Goal: Task Accomplishment & Management: Use online tool/utility

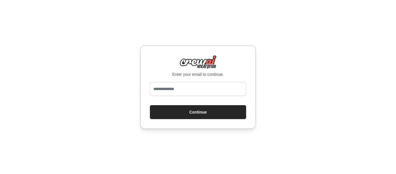
type input "**********"
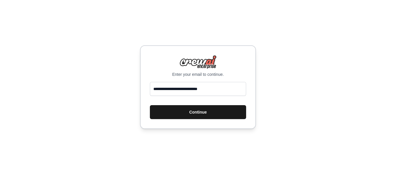
click at [197, 110] on button "Continue" at bounding box center [198, 112] width 96 height 14
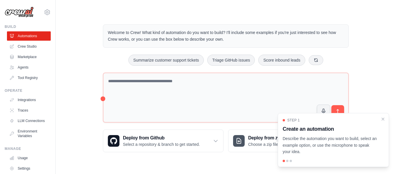
click at [383, 115] on div "Step 1 Create an automation Describe the automation you want to build, select a…" at bounding box center [333, 140] width 111 height 54
click at [383, 119] on icon "Close walkthrough" at bounding box center [382, 118] width 5 height 5
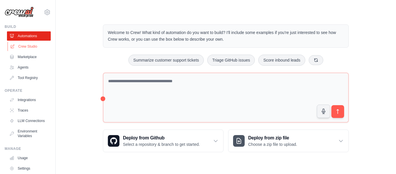
click at [35, 43] on link "Crew Studio" at bounding box center [30, 46] width 44 height 9
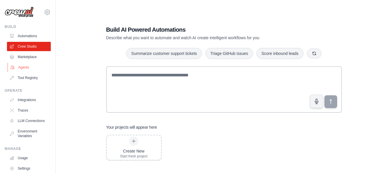
click at [25, 65] on link "Agents" at bounding box center [30, 67] width 44 height 9
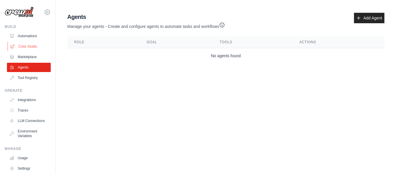
click at [27, 48] on link "Crew Studio" at bounding box center [30, 46] width 44 height 9
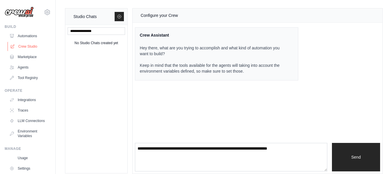
click at [23, 46] on link "Crew Studio" at bounding box center [30, 46] width 44 height 9
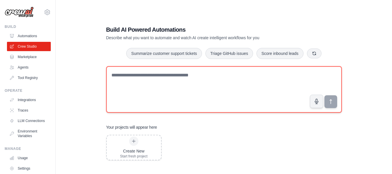
click at [127, 80] on textarea at bounding box center [223, 89] width 235 height 46
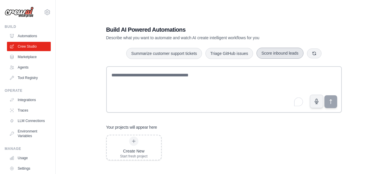
click at [280, 56] on button "Score inbound leads" at bounding box center [279, 53] width 47 height 11
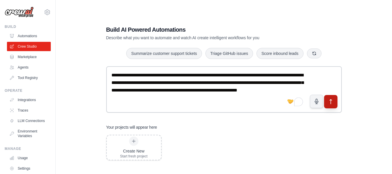
click at [336, 102] on button "submit" at bounding box center [330, 101] width 13 height 13
click at [329, 100] on icon "submit" at bounding box center [330, 101] width 6 height 6
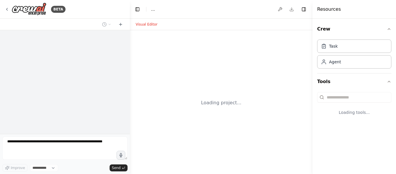
select select "****"
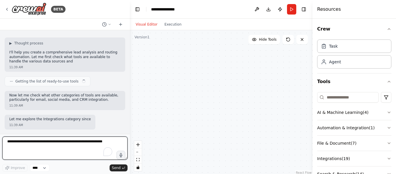
scroll to position [39, 0]
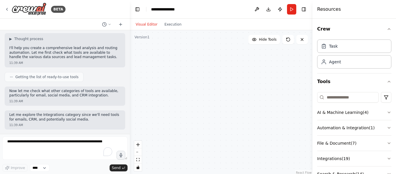
click at [188, 92] on div at bounding box center [221, 102] width 183 height 145
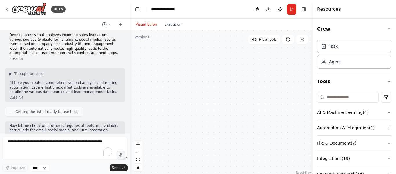
scroll to position [0, 0]
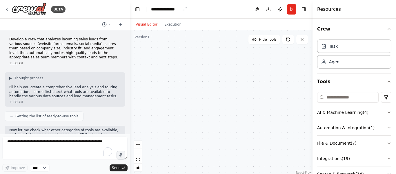
click at [163, 11] on div "**********" at bounding box center [165, 9] width 29 height 6
drag, startPoint x: 183, startPoint y: 10, endPoint x: 135, endPoint y: 13, distance: 48.0
click at [135, 13] on header "**********" at bounding box center [221, 9] width 183 height 19
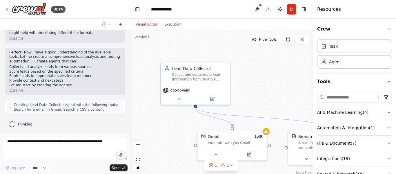
scroll to position [192, 0]
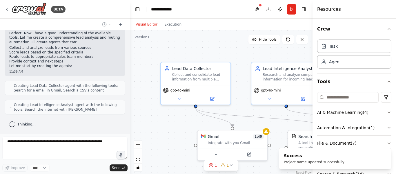
drag, startPoint x: 253, startPoint y: 75, endPoint x: 246, endPoint y: 105, distance: 31.2
click at [246, 105] on div ".deletable-edge-delete-btn { width: 20px; height: 20px; border: 0px solid #ffff…" at bounding box center [221, 102] width 183 height 145
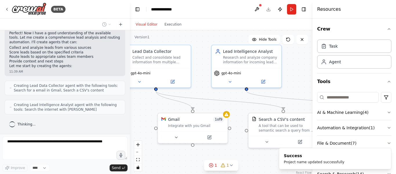
drag, startPoint x: 235, startPoint y: 103, endPoint x: 196, endPoint y: 86, distance: 43.0
click at [196, 86] on div ".deletable-edge-delete-btn { width: 20px; height: 20px; border: 0px solid #ffff…" at bounding box center [221, 102] width 183 height 145
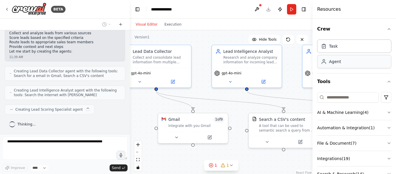
click at [354, 61] on div "Agent" at bounding box center [354, 61] width 74 height 13
click at [350, 50] on div "Task" at bounding box center [354, 45] width 74 height 13
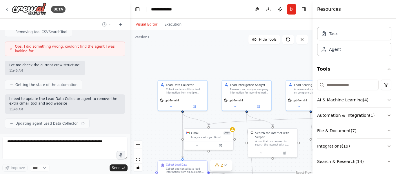
scroll to position [471, 0]
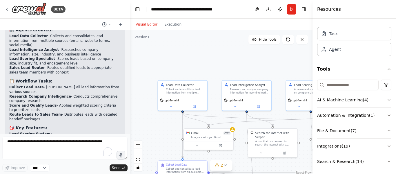
click at [302, 57] on div ".deletable-edge-delete-btn { width: 20px; height: 20px; border: 0px solid #ffff…" at bounding box center [221, 102] width 183 height 145
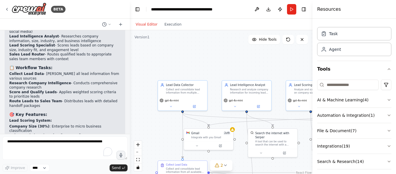
click at [302, 57] on div ".deletable-edge-delete-btn { width: 20px; height: 20px; border: 0px solid #ffff…" at bounding box center [221, 102] width 183 height 145
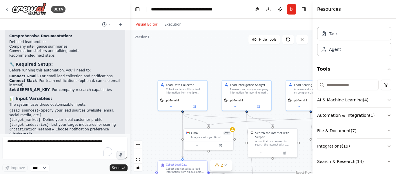
scroll to position [887, 0]
